Goal: Task Accomplishment & Management: Manage account settings

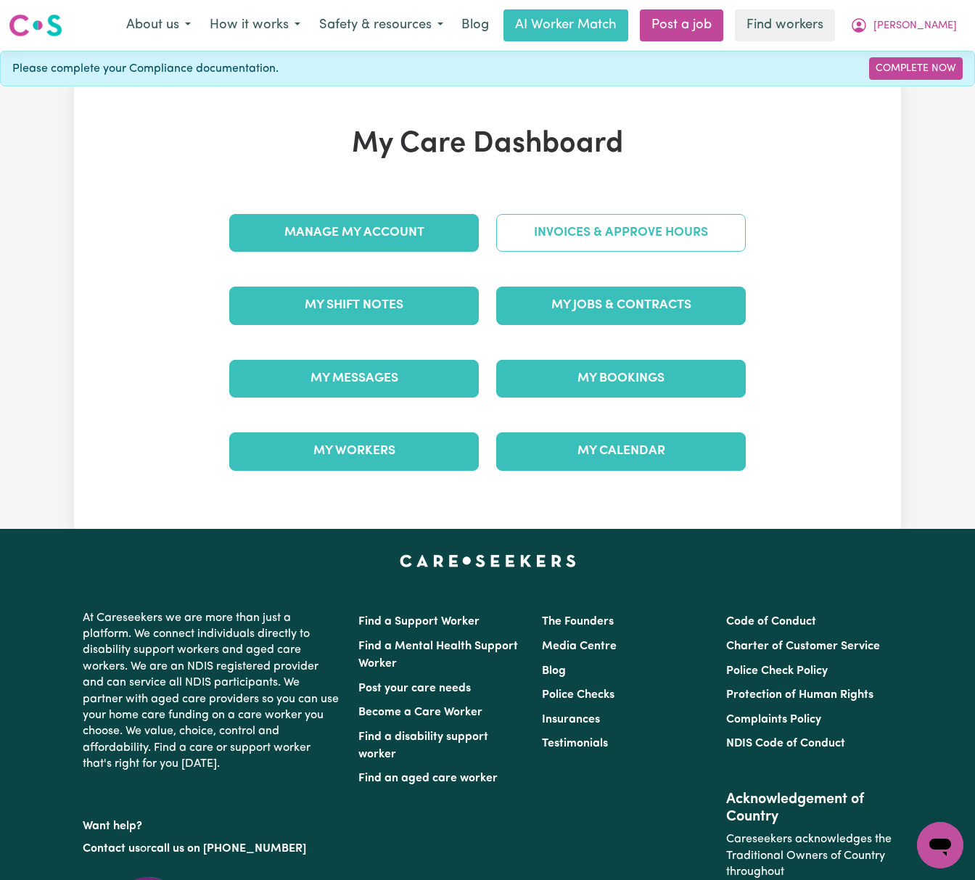
click at [653, 229] on link "Invoices & Approve Hours" at bounding box center [620, 233] width 249 height 38
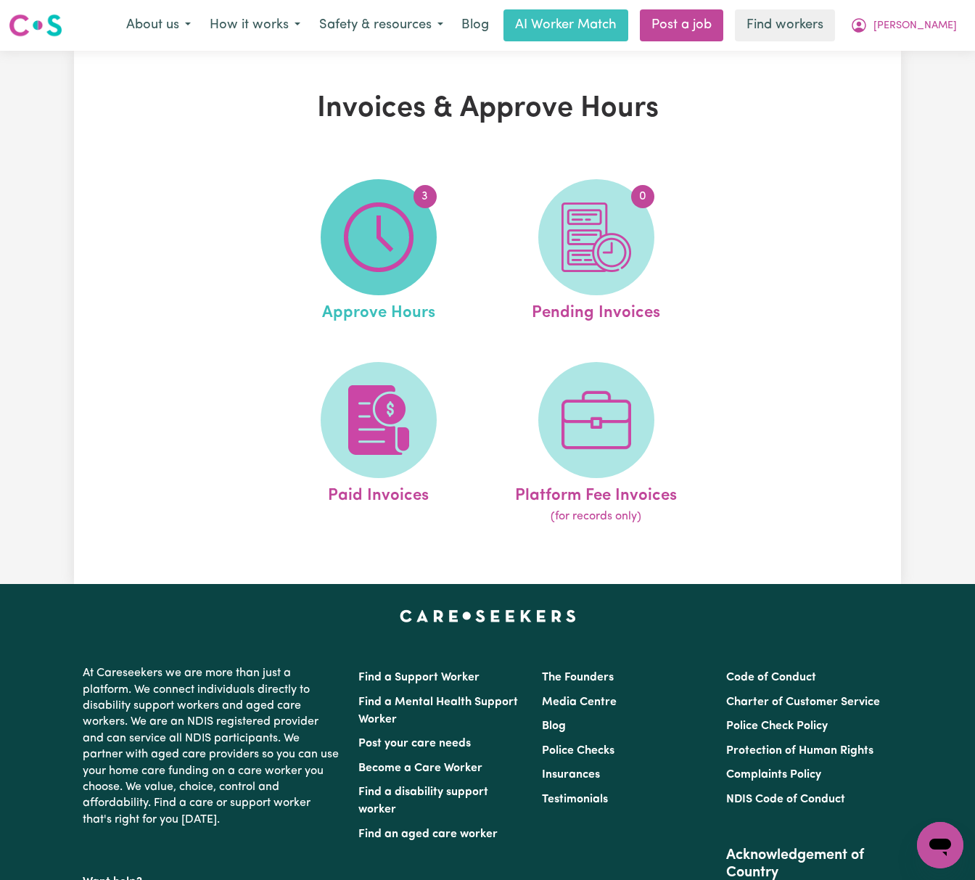
click at [389, 265] on img at bounding box center [379, 237] width 70 height 70
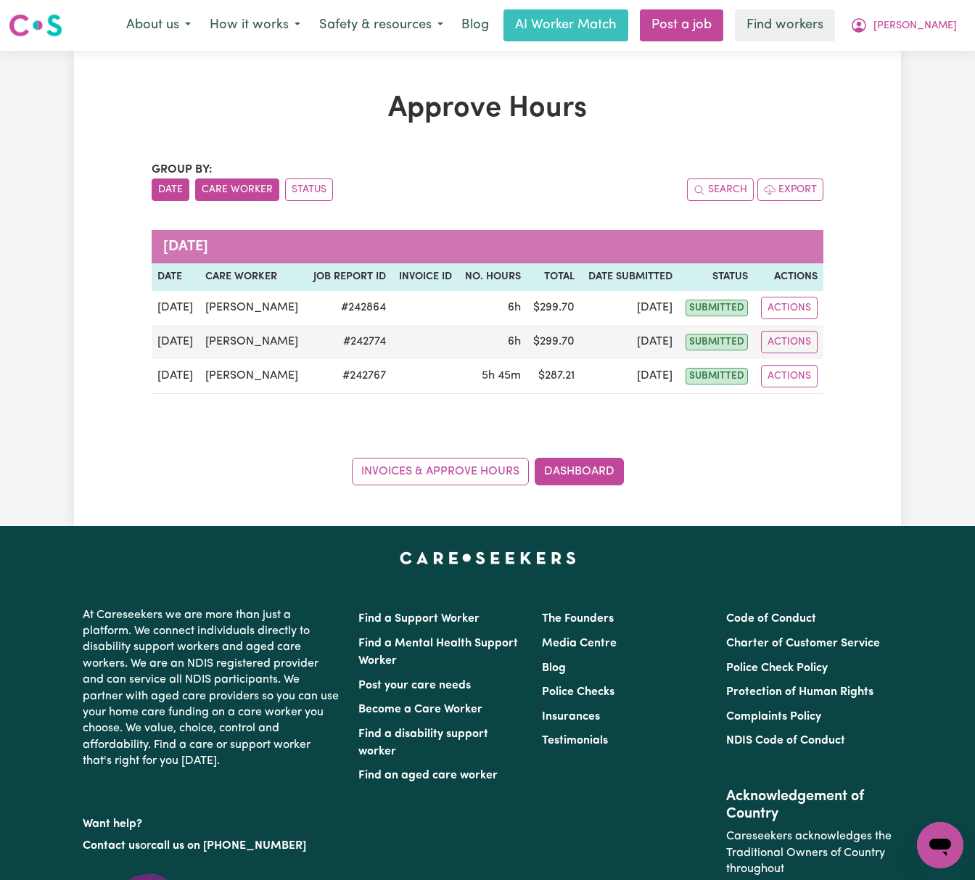
click at [238, 197] on button "Care Worker" at bounding box center [237, 189] width 84 height 22
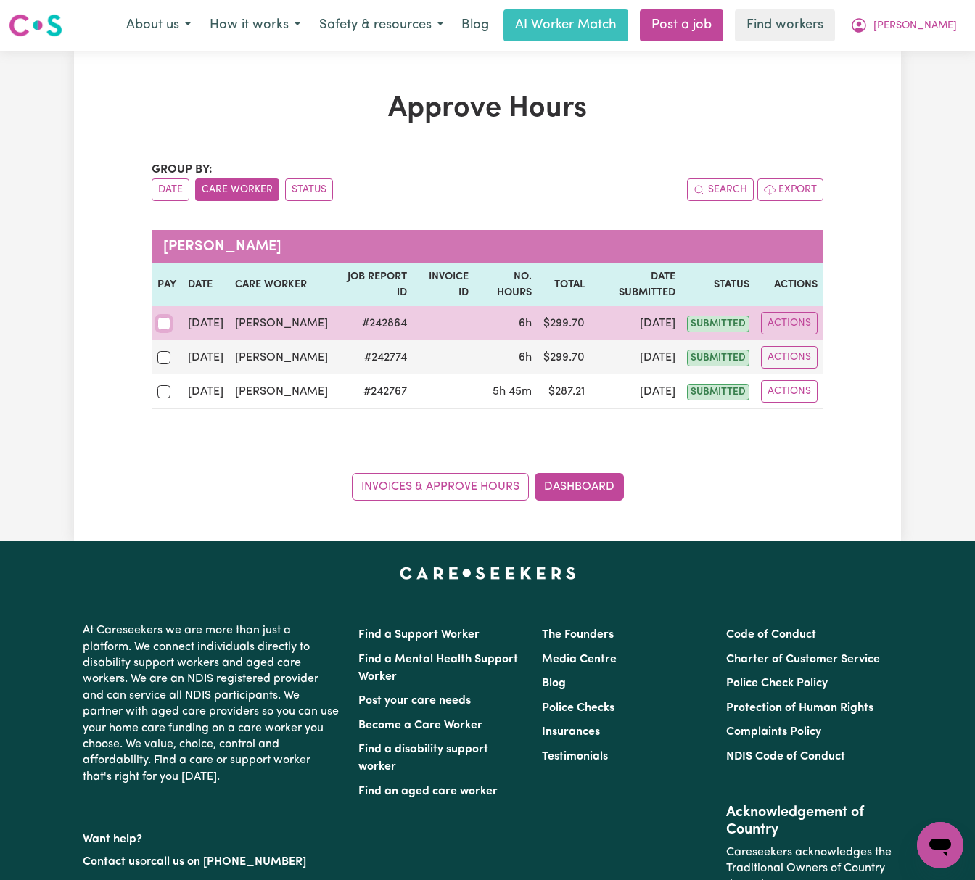
click at [160, 317] on input "checkbox" at bounding box center [163, 323] width 13 height 13
checkbox input "true"
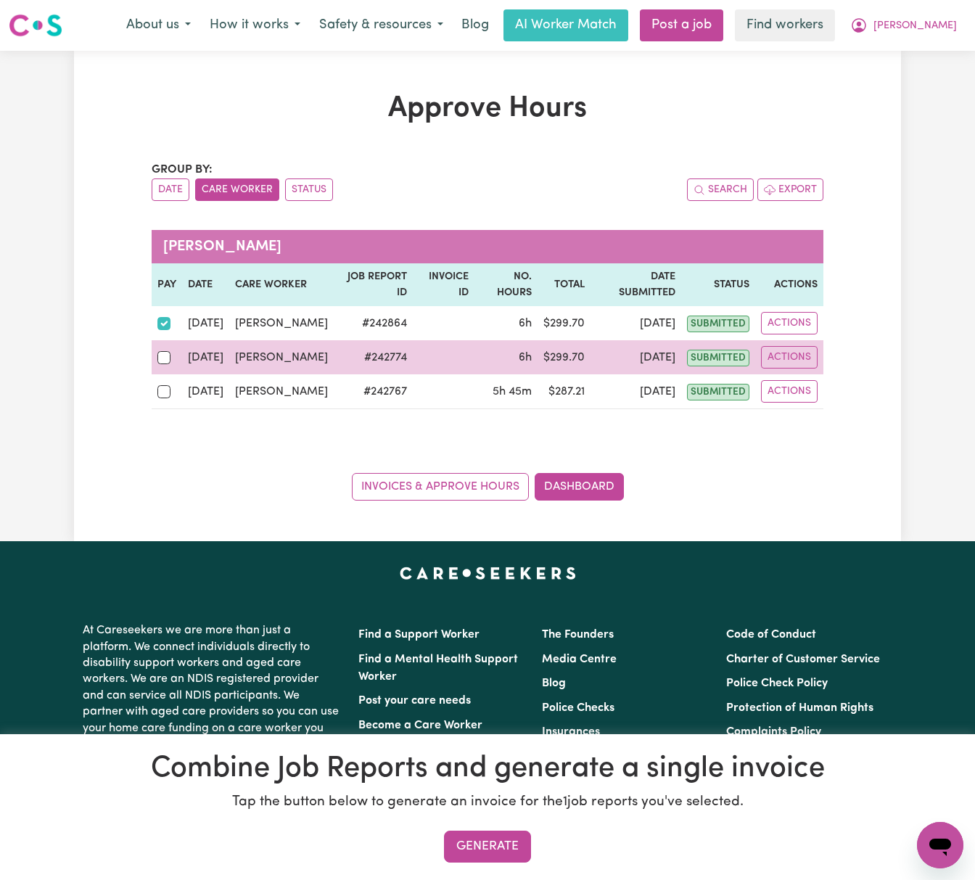
click at [158, 349] on div at bounding box center [166, 357] width 19 height 19
click at [158, 351] on input "checkbox" at bounding box center [163, 357] width 13 height 13
checkbox input "true"
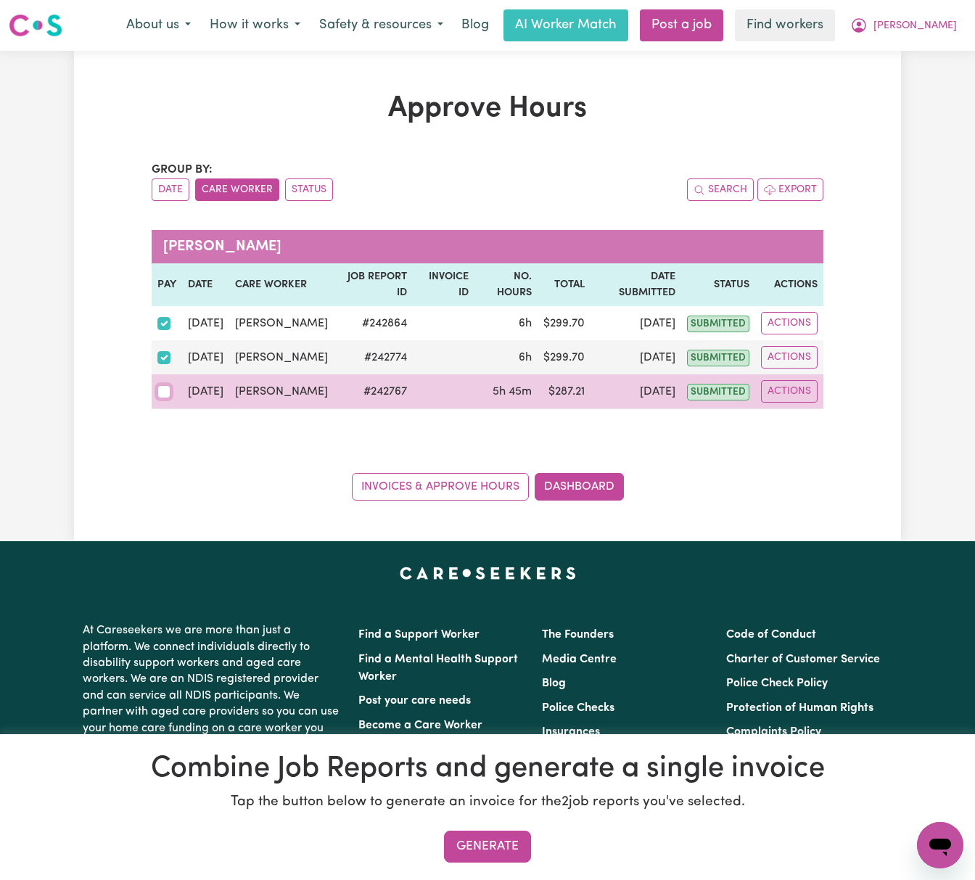
click at [157, 385] on input "checkbox" at bounding box center [163, 391] width 13 height 13
checkbox input "true"
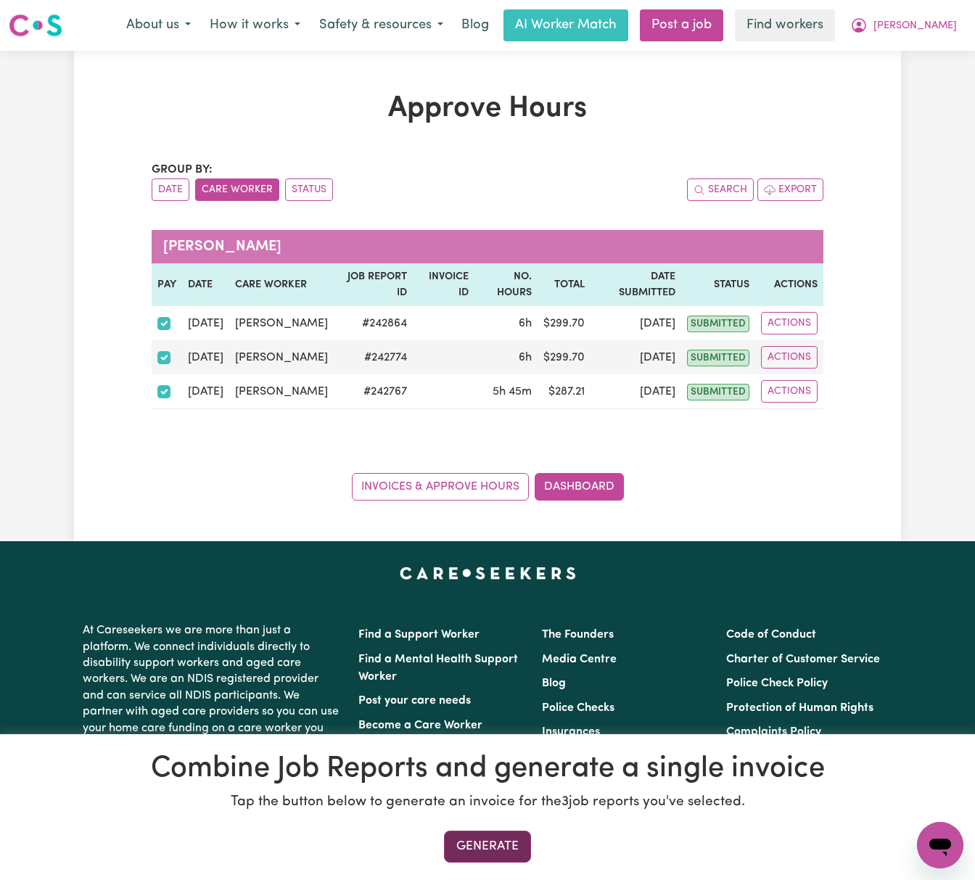
click at [482, 834] on button "Generate" at bounding box center [487, 846] width 87 height 32
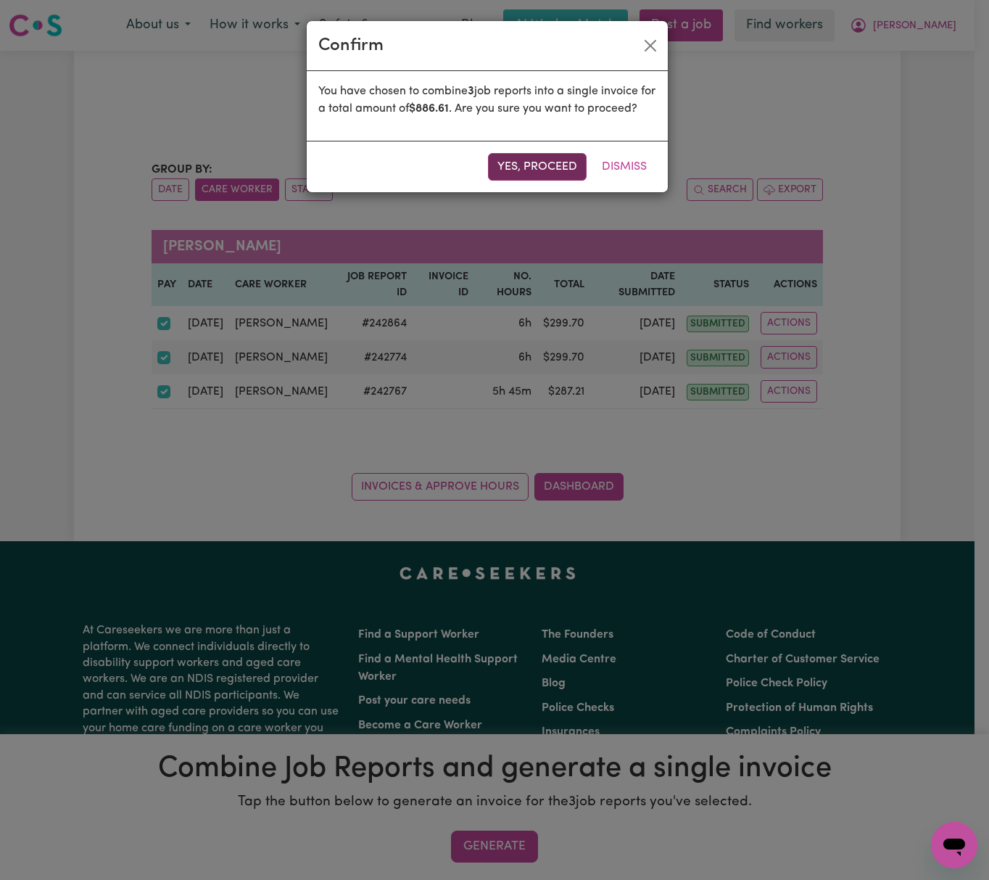
click at [543, 181] on button "Yes, proceed" at bounding box center [537, 167] width 99 height 28
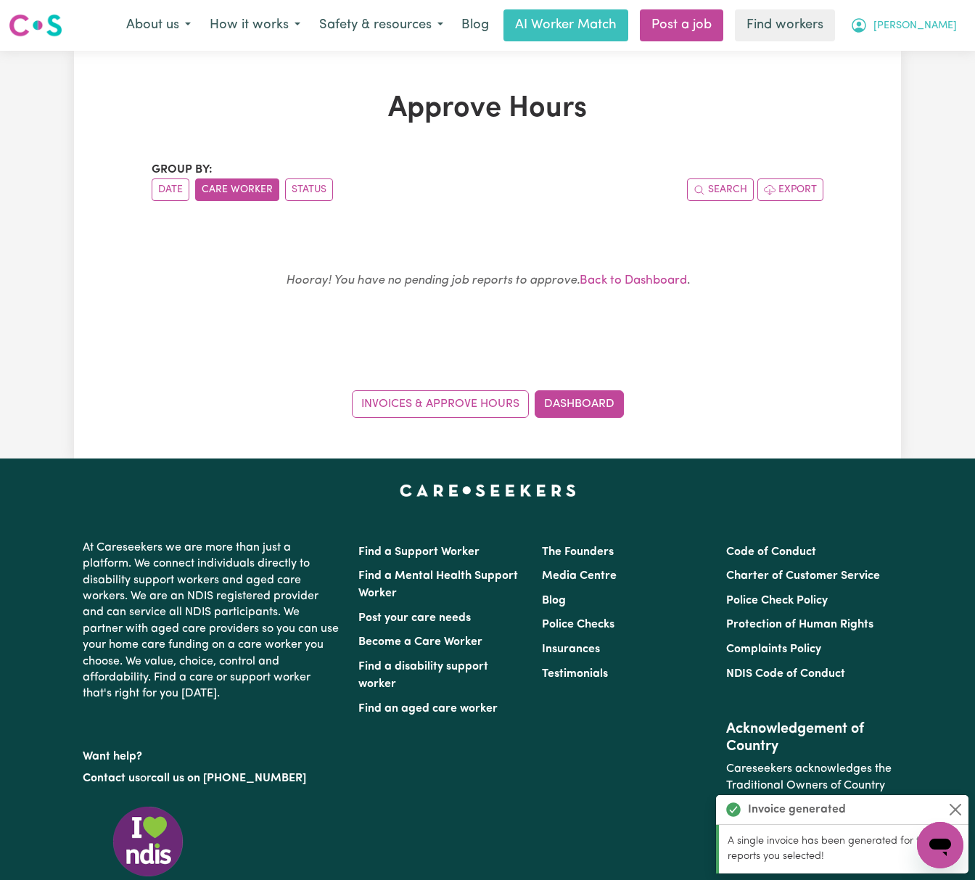
click at [950, 26] on span "[PERSON_NAME]" at bounding box center [914, 26] width 83 height 16
click at [938, 61] on link "My Dashboard" at bounding box center [908, 57] width 115 height 28
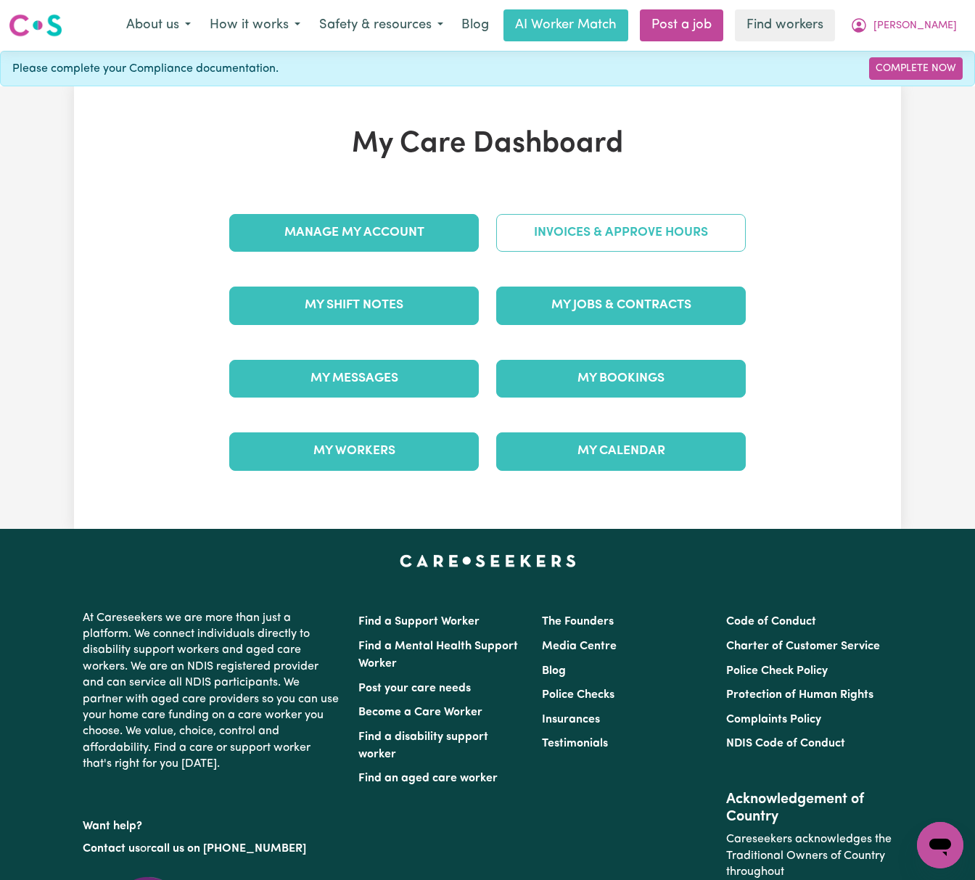
click at [709, 235] on link "Invoices & Approve Hours" at bounding box center [620, 233] width 249 height 38
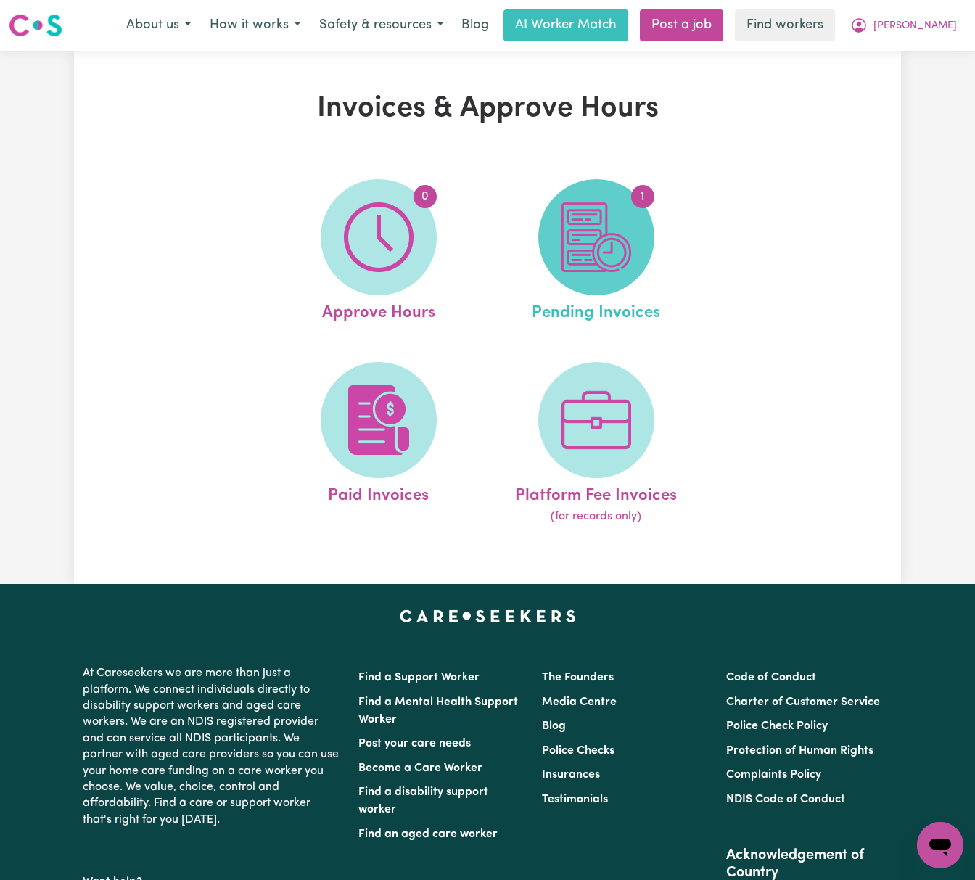
click at [630, 249] on img at bounding box center [596, 237] width 70 height 70
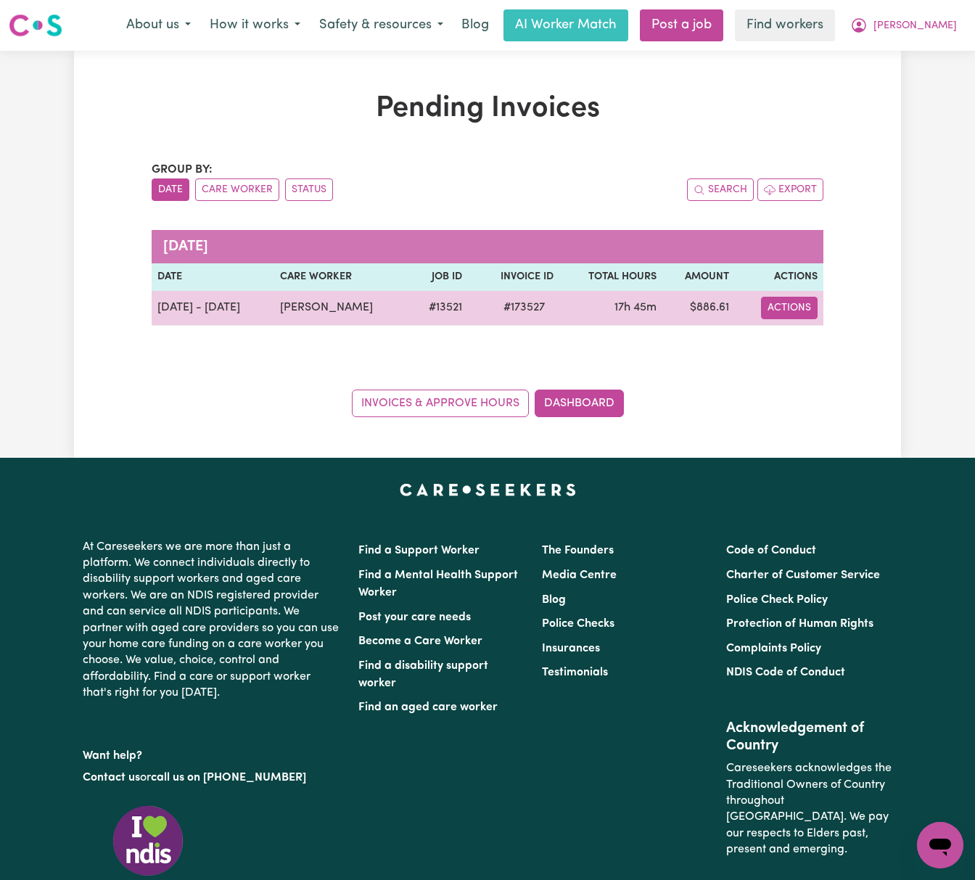
drag, startPoint x: 780, startPoint y: 320, endPoint x: 785, endPoint y: 303, distance: 17.2
click at [780, 319] on td "Actions" at bounding box center [779, 308] width 88 height 35
click at [785, 302] on button "Actions" at bounding box center [789, 308] width 57 height 22
click at [790, 341] on link "Download Invoice" at bounding box center [833, 341] width 133 height 29
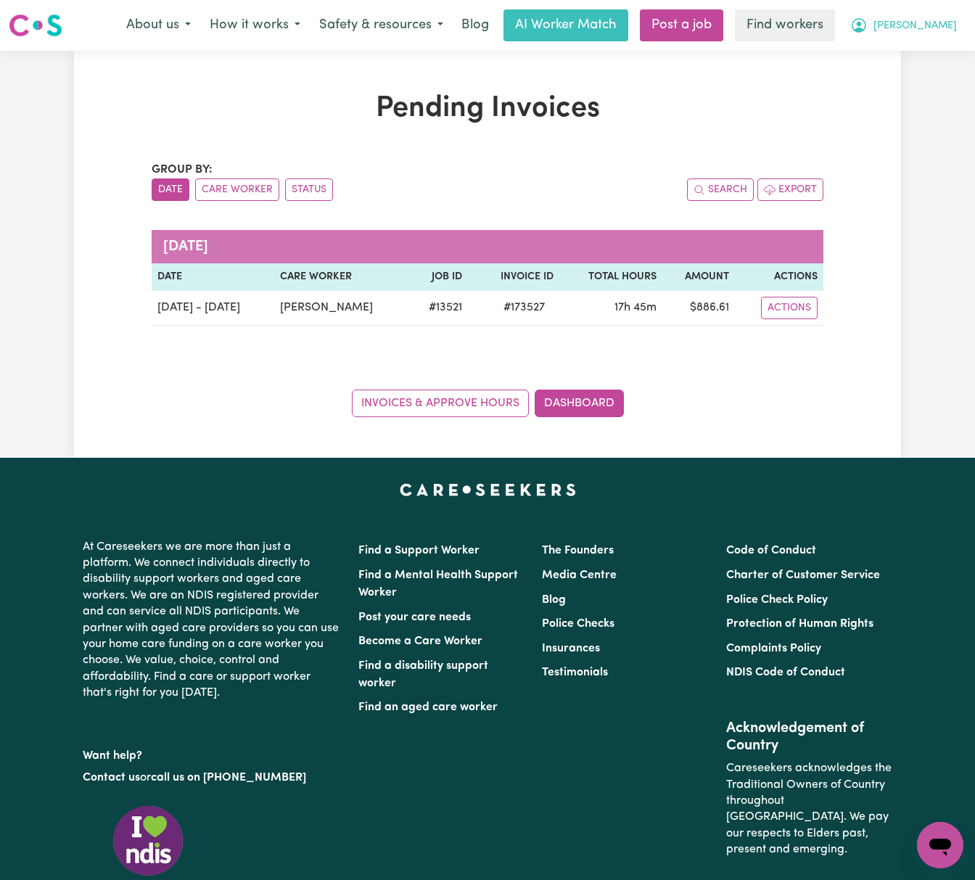
click at [944, 20] on span "[PERSON_NAME]" at bounding box center [914, 26] width 83 height 16
click at [928, 47] on link "My Dashboard" at bounding box center [908, 57] width 115 height 28
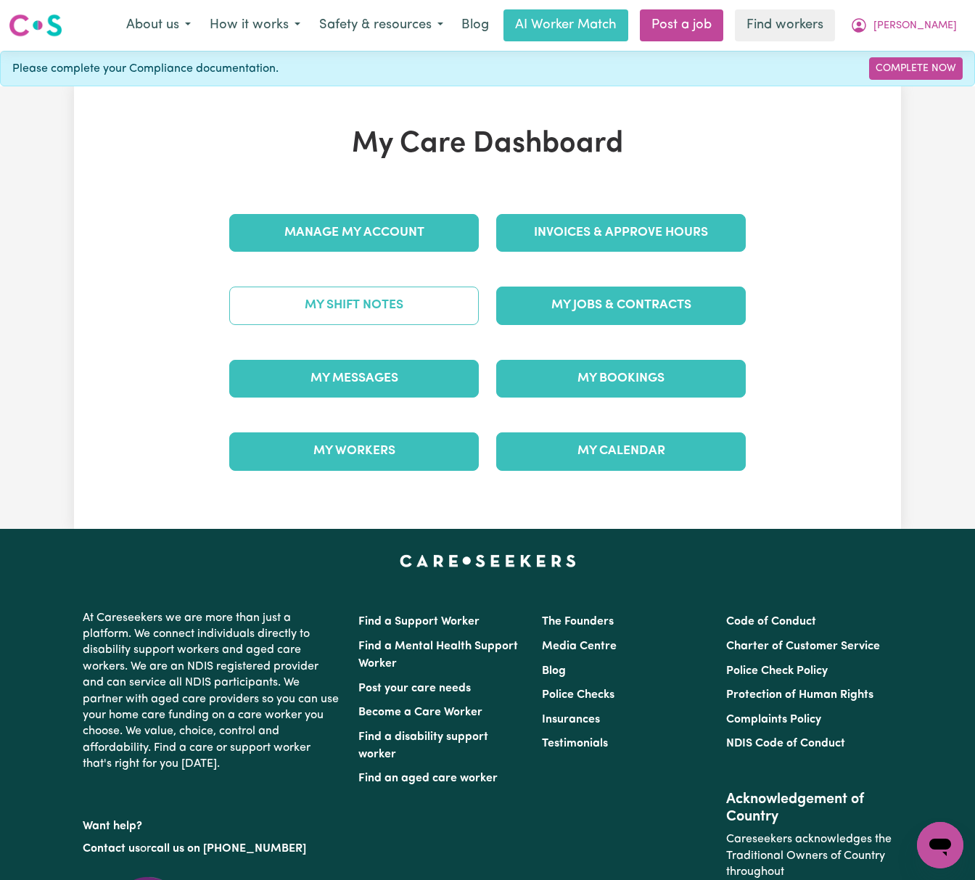
click at [384, 308] on link "My Shift Notes" at bounding box center [353, 305] width 249 height 38
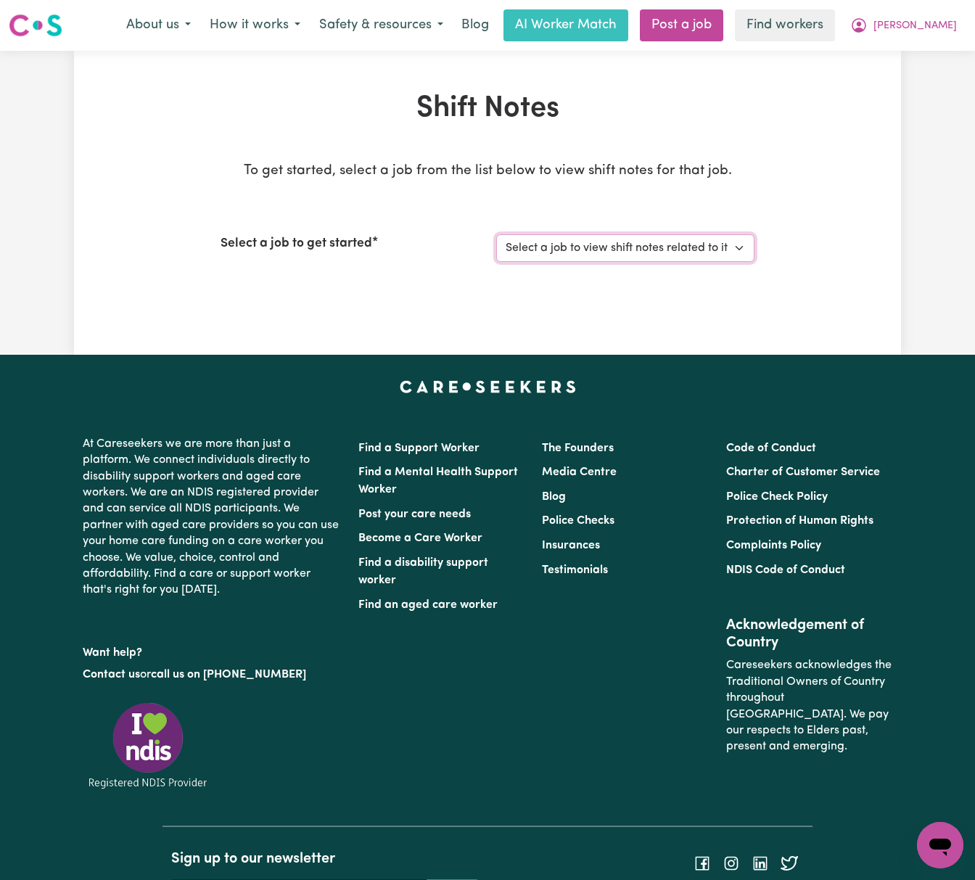
click at [566, 252] on select "Select a job to view shift notes related to it... Registered Nurse Support Work…" at bounding box center [625, 248] width 258 height 28
click at [496, 234] on select "Select a job to view shift notes related to it... Registered Nurse Support Work…" at bounding box center [625, 248] width 258 height 28
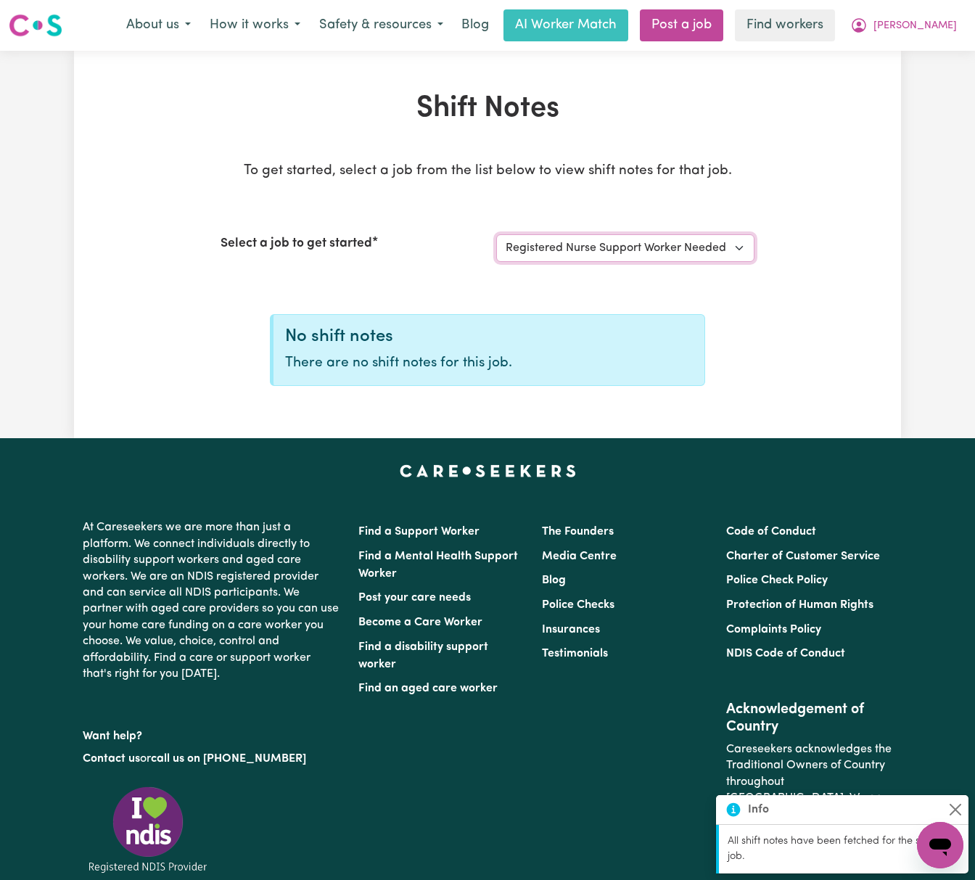
click at [672, 253] on select "Select a job to view shift notes related to it... Registered Nurse Support Work…" at bounding box center [625, 248] width 258 height 28
select select "13521"
click at [496, 234] on select "Select a job to view shift notes related to it... Registered Nurse Support Work…" at bounding box center [625, 248] width 258 height 28
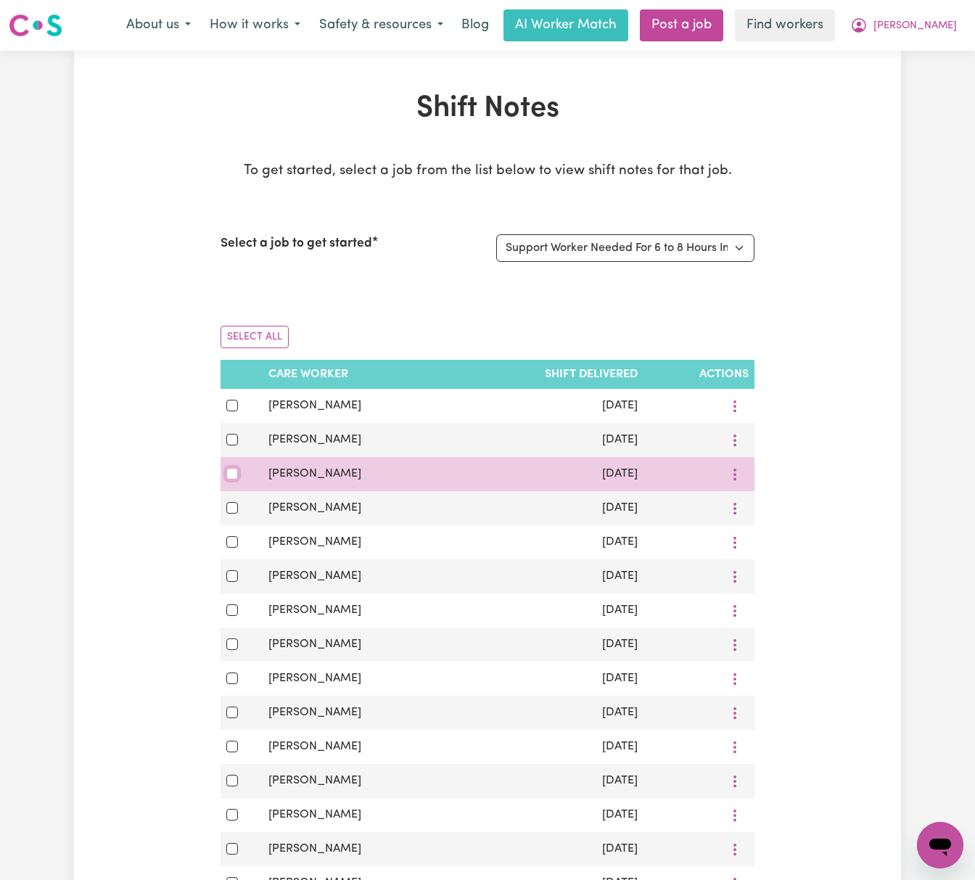
click at [233, 476] on input "checkbox" at bounding box center [232, 474] width 12 height 12
checkbox input "true"
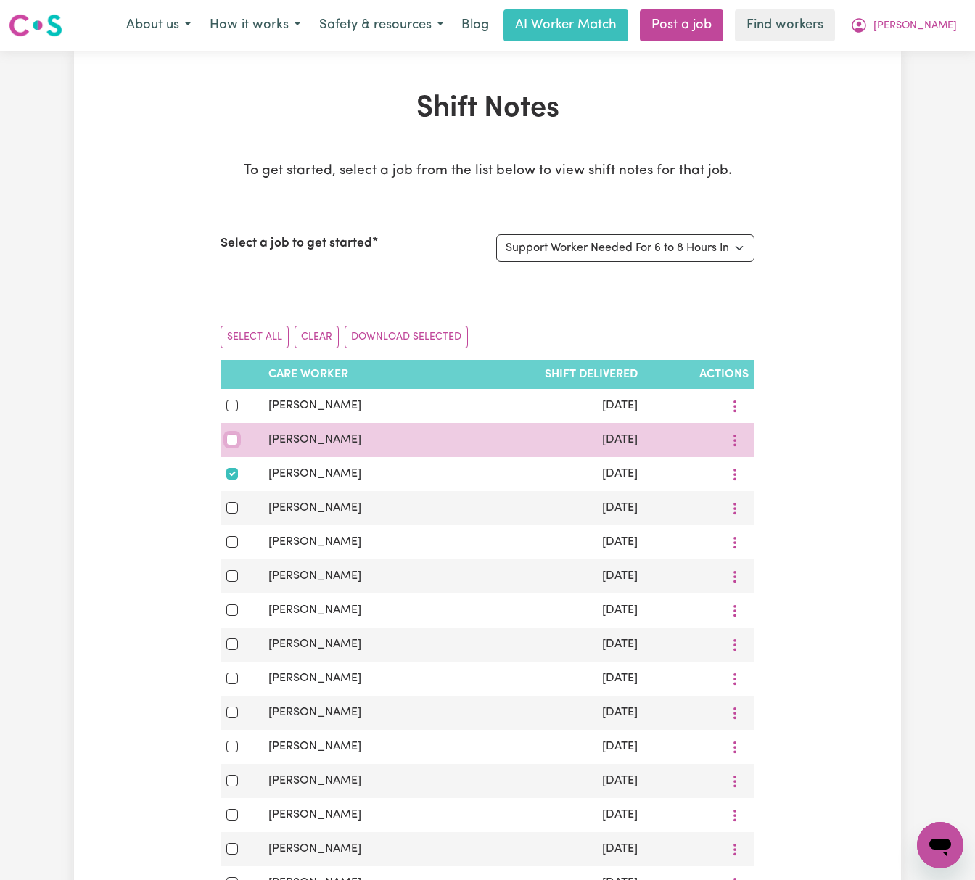
click at [231, 441] on input "checkbox" at bounding box center [232, 440] width 12 height 12
checkbox input "true"
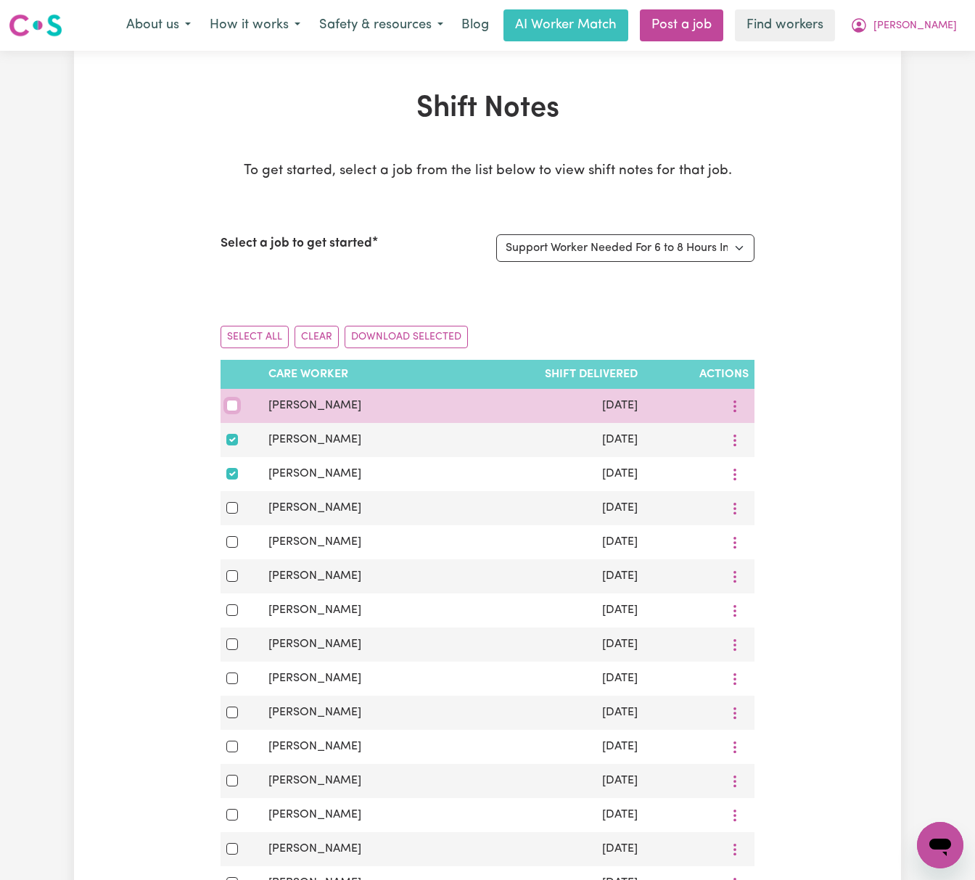
click at [230, 408] on input "checkbox" at bounding box center [232, 406] width 12 height 12
checkbox input "true"
drag, startPoint x: 337, startPoint y: 409, endPoint x: 265, endPoint y: 392, distance: 73.0
click at [265, 392] on td "[PERSON_NAME]" at bounding box center [358, 406] width 190 height 34
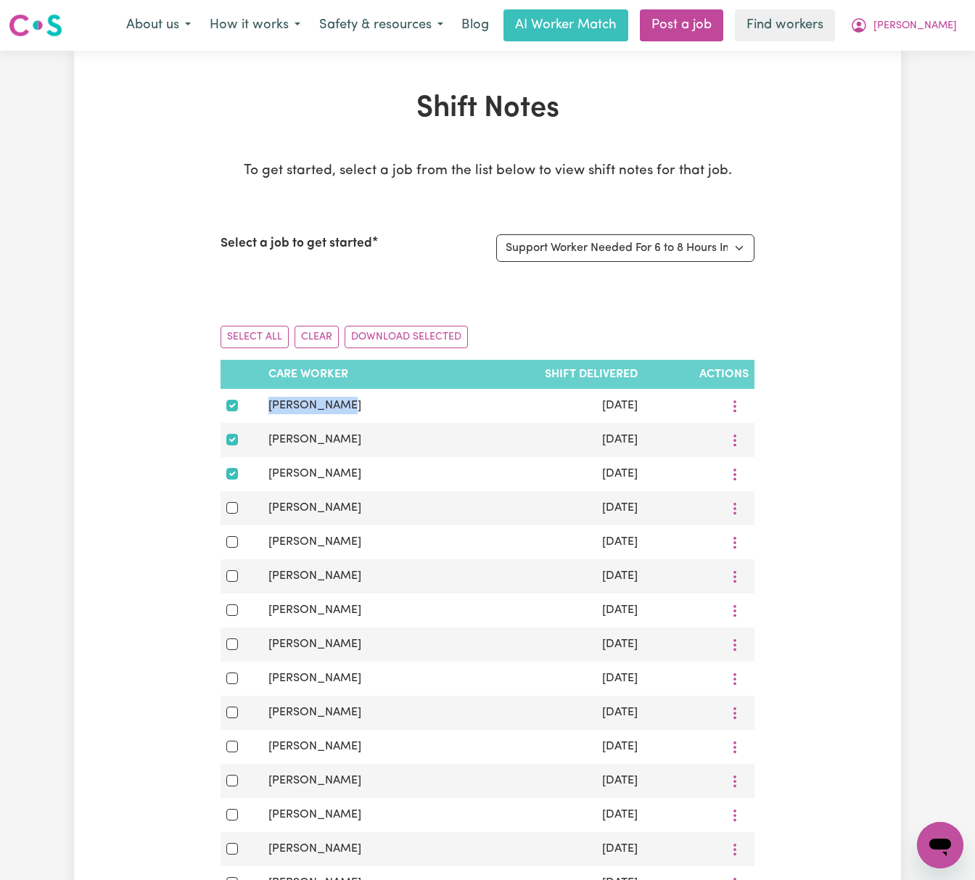
copy span "[PERSON_NAME]"
click at [410, 341] on button "Download Selected" at bounding box center [405, 337] width 123 height 22
click at [946, 28] on span "[PERSON_NAME]" at bounding box center [914, 26] width 83 height 16
click at [941, 85] on link "Logout" at bounding box center [908, 84] width 115 height 28
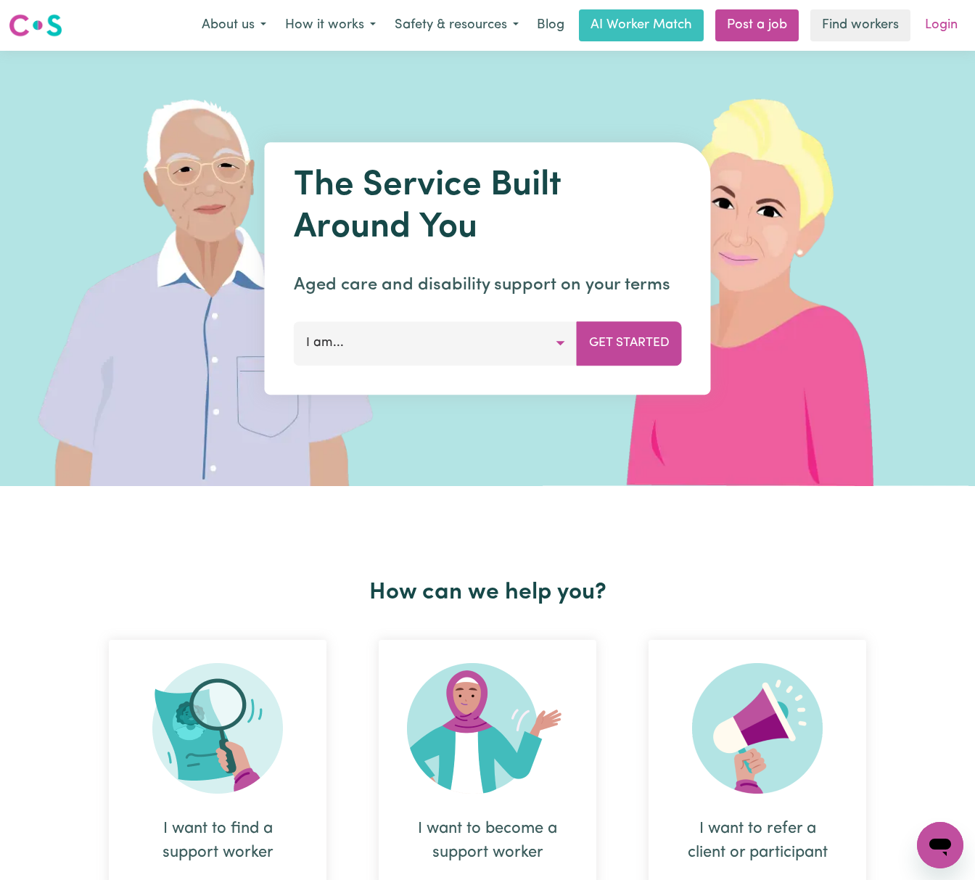
drag, startPoint x: 941, startPoint y: 85, endPoint x: 949, endPoint y: 17, distance: 67.9
click at [949, 17] on link "Login" at bounding box center [941, 25] width 50 height 32
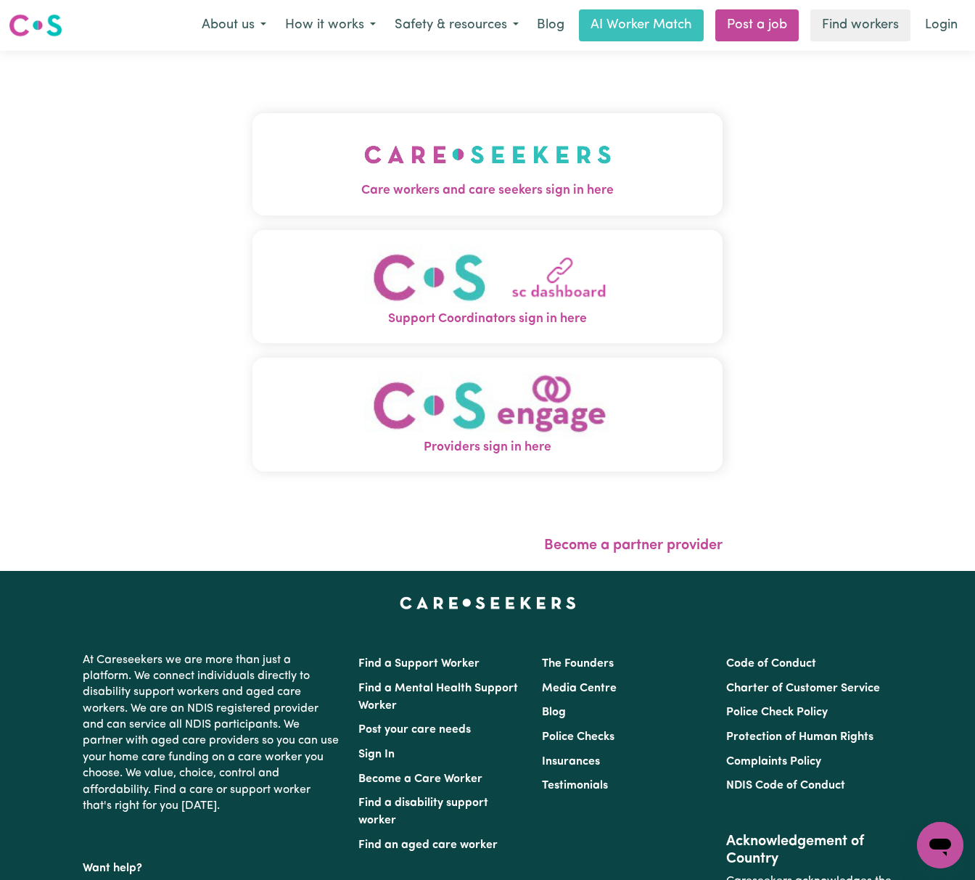
click at [611, 161] on button "Care workers and care seekers sign in here" at bounding box center [487, 164] width 470 height 102
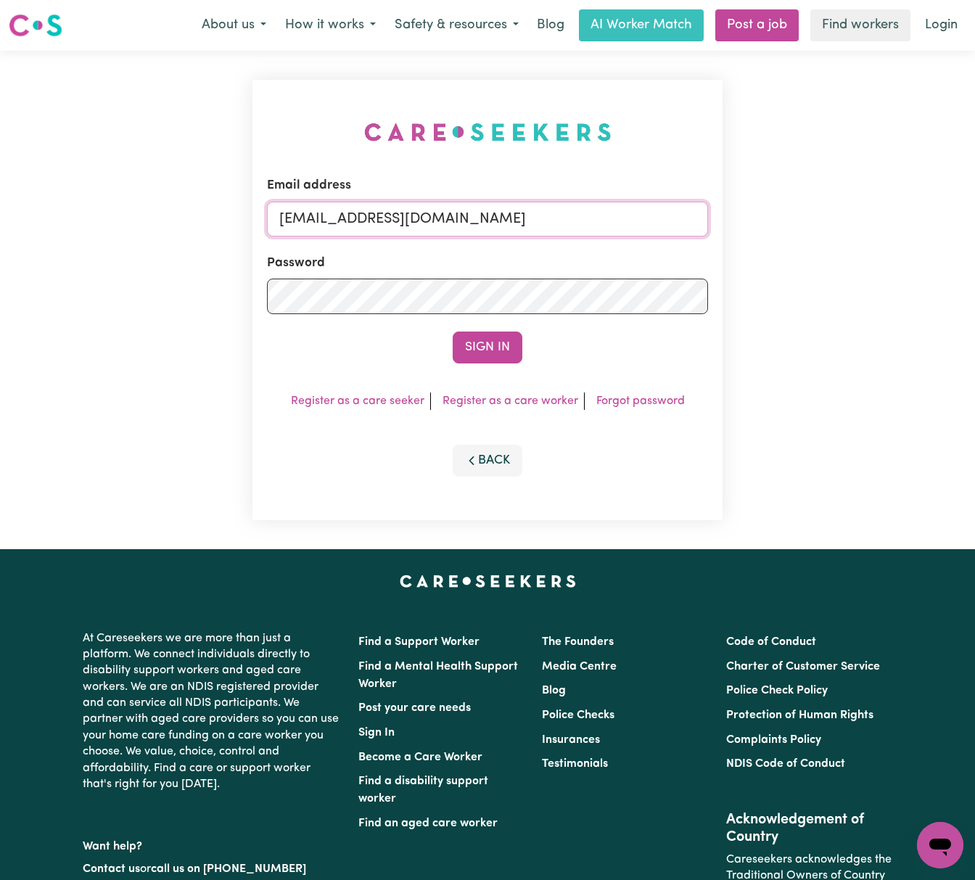
drag, startPoint x: 352, startPoint y: 215, endPoint x: 793, endPoint y: 210, distance: 440.2
click at [793, 210] on div "Email address [EMAIL_ADDRESS][DOMAIN_NAME] Password Sign In Register as a care …" at bounding box center [487, 300] width 975 height 498
paste input "ClientElderslieFQC"
type input "[EMAIL_ADDRESS][DOMAIN_NAME]"
click at [453, 331] on button "Sign In" at bounding box center [488, 347] width 70 height 32
